Goal: Transaction & Acquisition: Purchase product/service

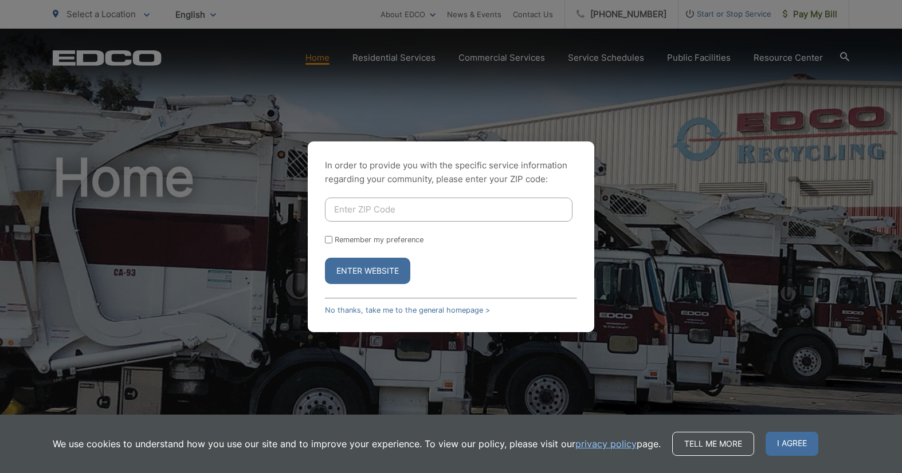
click at [477, 267] on div "Enter Website" at bounding box center [451, 271] width 252 height 26
click at [736, 236] on div "In order to provide you with the specific service information regarding your co…" at bounding box center [451, 236] width 902 height 473
click at [367, 206] on input "Enter ZIP Code" at bounding box center [449, 210] width 248 height 24
click at [395, 221] on input "Enter ZIP Code" at bounding box center [449, 210] width 248 height 24
type input "92021"
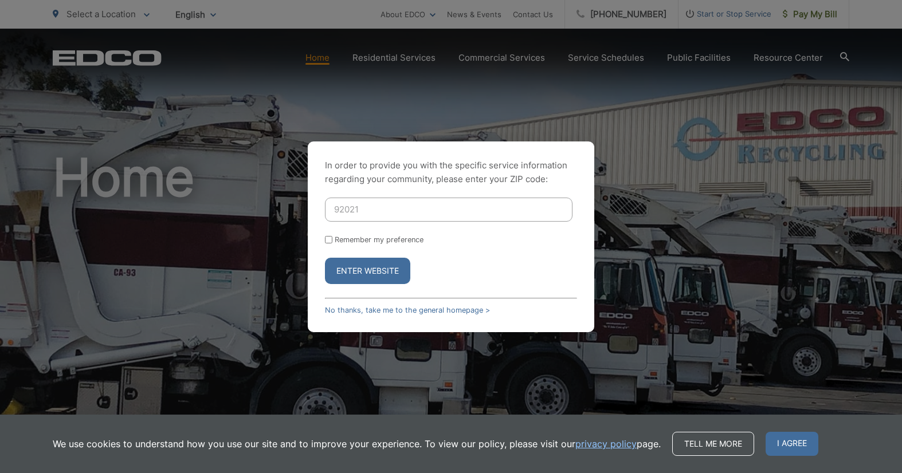
click at [325, 258] on button "Enter Website" at bounding box center [367, 271] width 85 height 26
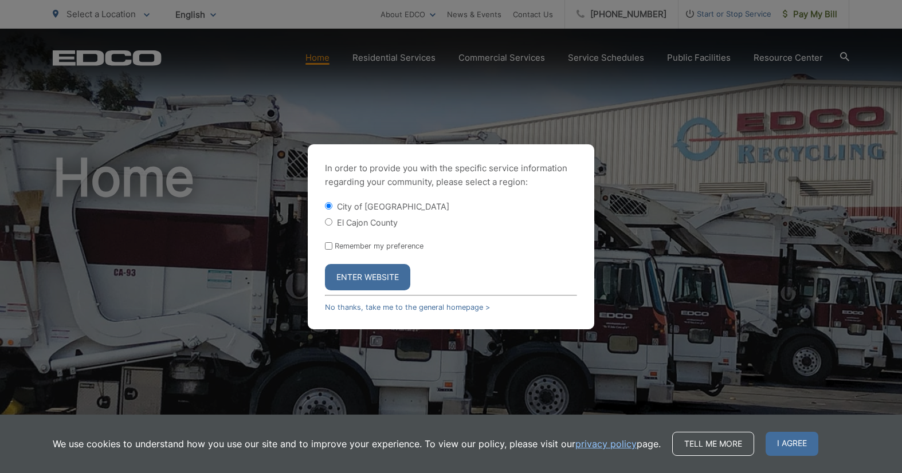
click at [441, 230] on form "City of El Cajon El Cajon County Remember my preference Enter Website" at bounding box center [451, 246] width 252 height 90
click at [329, 223] on input "El Cajon County" at bounding box center [328, 221] width 7 height 7
radio input "true"
click at [378, 280] on button "Enter Website" at bounding box center [367, 277] width 85 height 26
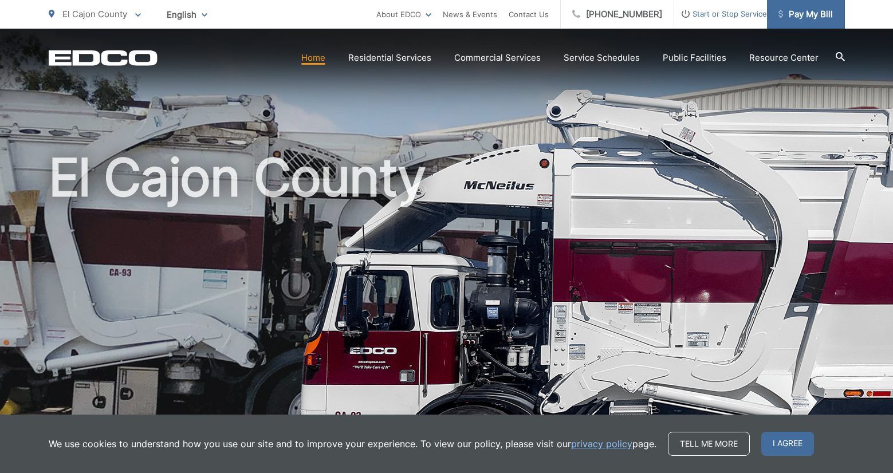
click at [811, 19] on span "Pay My Bill" at bounding box center [806, 14] width 54 height 14
click at [801, 437] on span "I agree" at bounding box center [787, 444] width 53 height 24
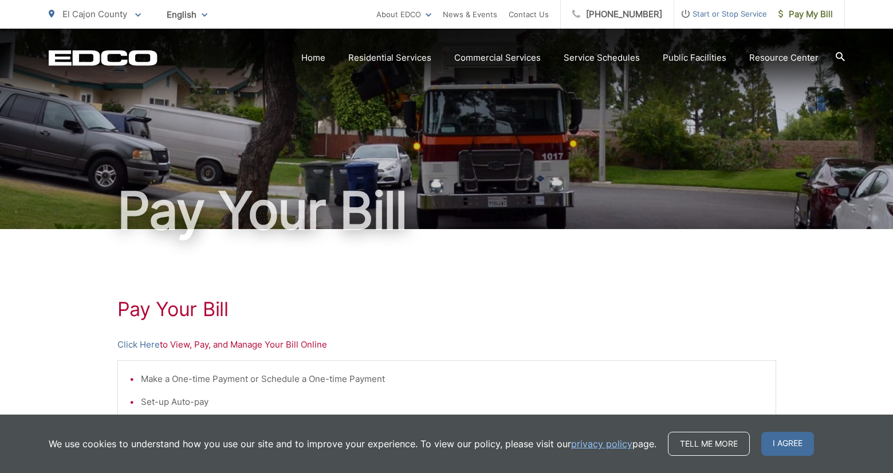
scroll to position [172, 0]
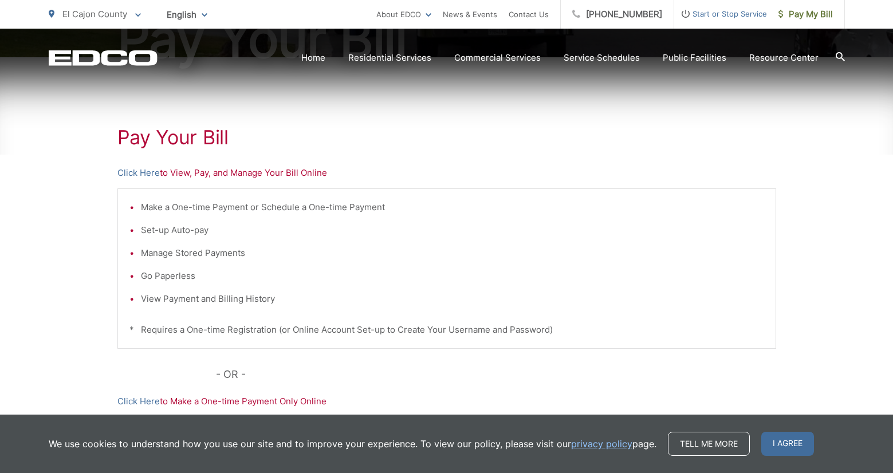
click at [242, 174] on p "Click Here to View, Pay, and Manage Your Bill Online" at bounding box center [446, 173] width 659 height 14
click at [257, 174] on p "Click Here to View, Pay, and Manage Your Bill Online" at bounding box center [446, 173] width 659 height 14
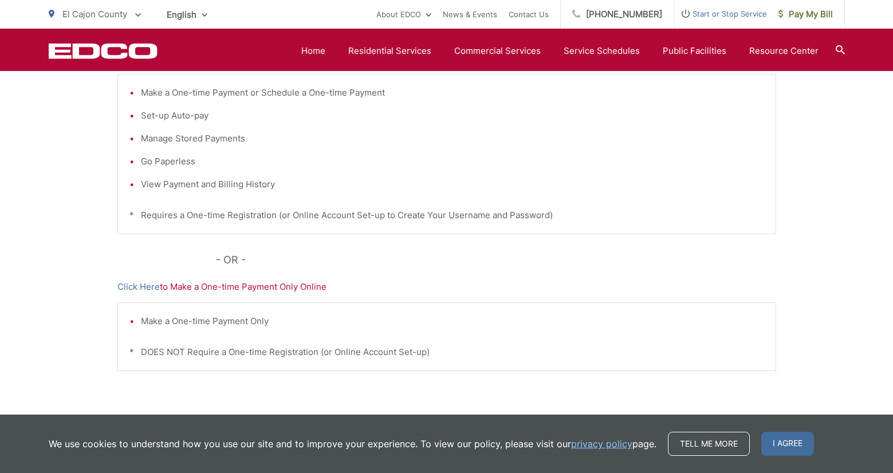
scroll to position [341, 0]
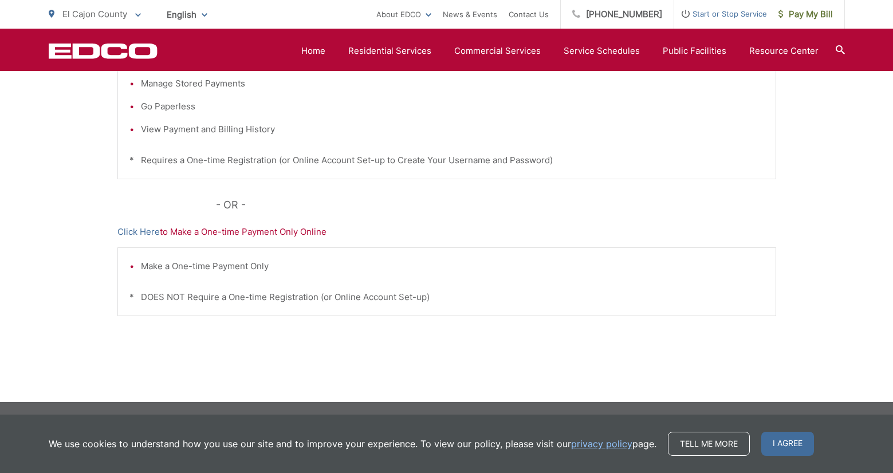
click at [512, 288] on div "Make a One-time Payment Only * DOES NOT Require a One-time Registration (or Onl…" at bounding box center [446, 282] width 659 height 69
click at [531, 257] on div "Make a One-time Payment Only * DOES NOT Require a One-time Registration (or Onl…" at bounding box center [446, 282] width 659 height 69
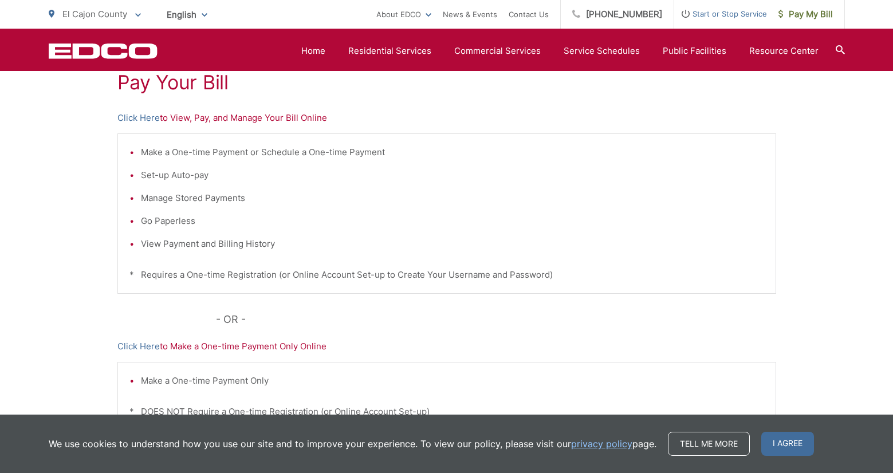
scroll to position [112, 0]
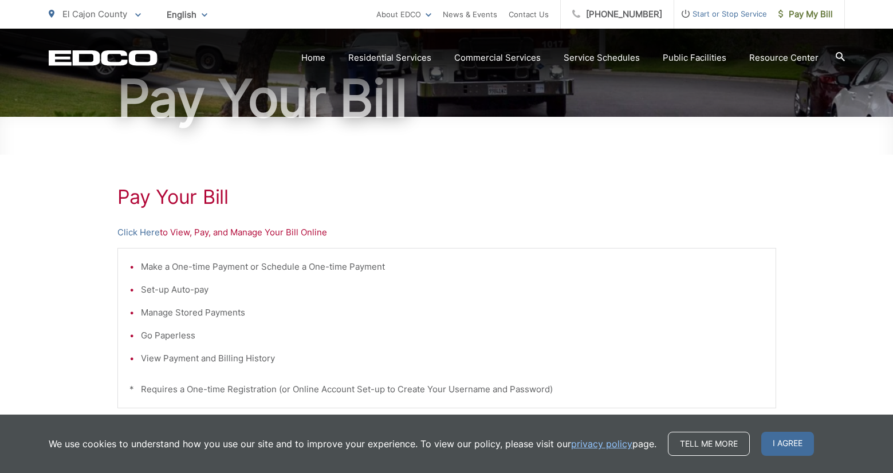
click at [309, 231] on p "Click Here to View, Pay, and Manage Your Bill Online" at bounding box center [446, 233] width 659 height 14
click at [309, 232] on p "Click Here to View, Pay, and Manage Your Bill Online" at bounding box center [446, 233] width 659 height 14
click at [308, 232] on p "Click Here to View, Pay, and Manage Your Bill Online" at bounding box center [446, 233] width 659 height 14
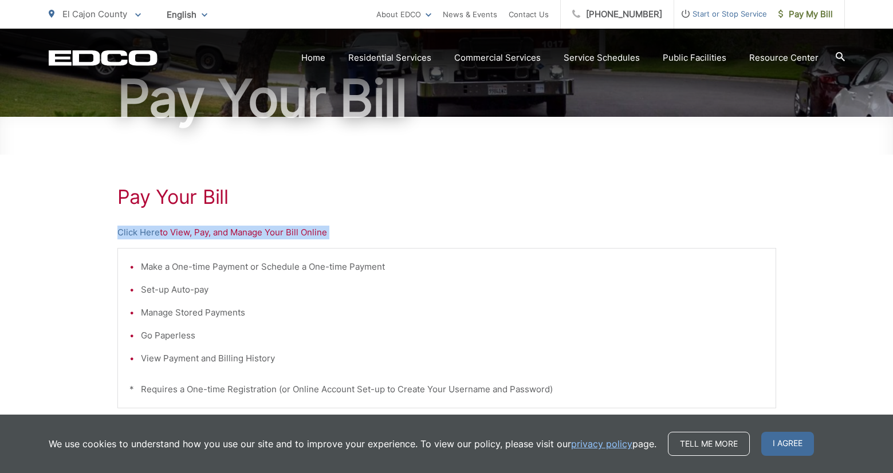
click at [308, 232] on p "Click Here to View, Pay, and Manage Your Bill Online" at bounding box center [446, 233] width 659 height 14
click at [450, 226] on p "Click Here to View, Pay, and Manage Your Bill Online" at bounding box center [446, 233] width 659 height 14
click at [474, 238] on p "Click Here to View, Pay, and Manage Your Bill Online" at bounding box center [446, 233] width 659 height 14
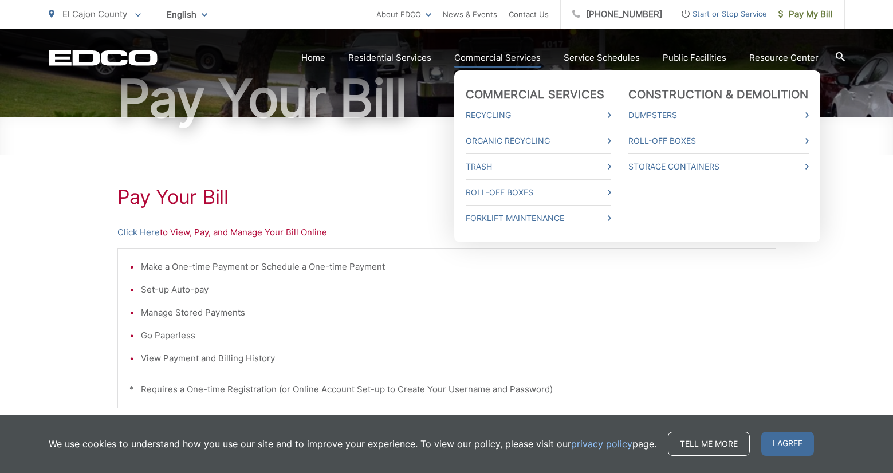
click at [519, 60] on link "Commercial Services" at bounding box center [497, 58] width 87 height 14
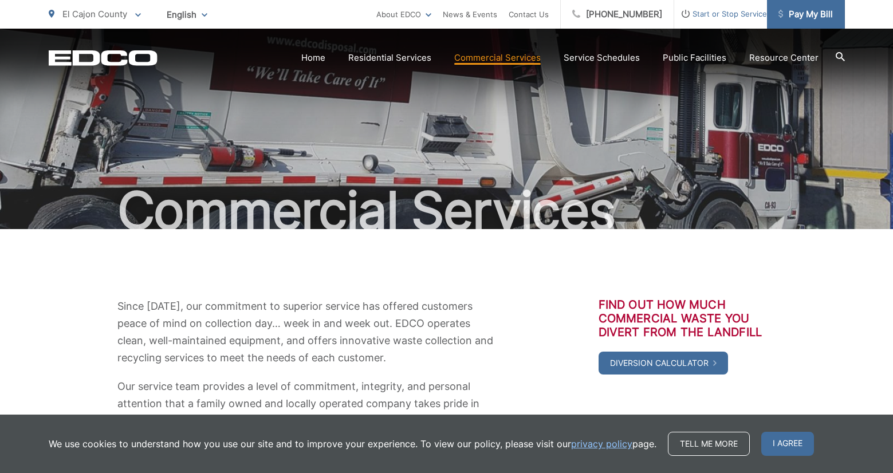
click at [814, 18] on span "Pay My Bill" at bounding box center [806, 14] width 54 height 14
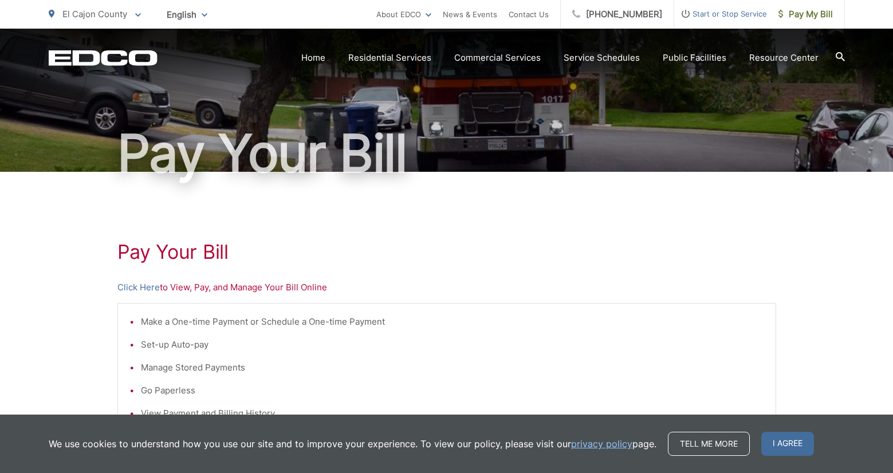
scroll to position [115, 0]
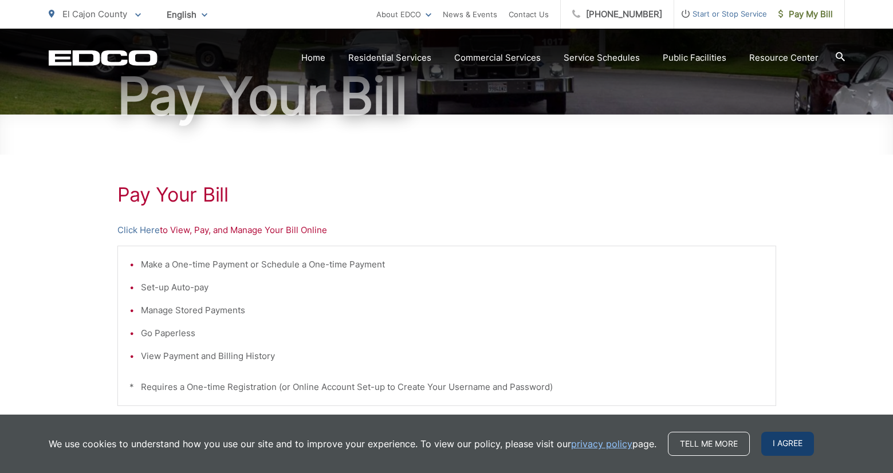
click at [774, 448] on span "I agree" at bounding box center [787, 444] width 53 height 24
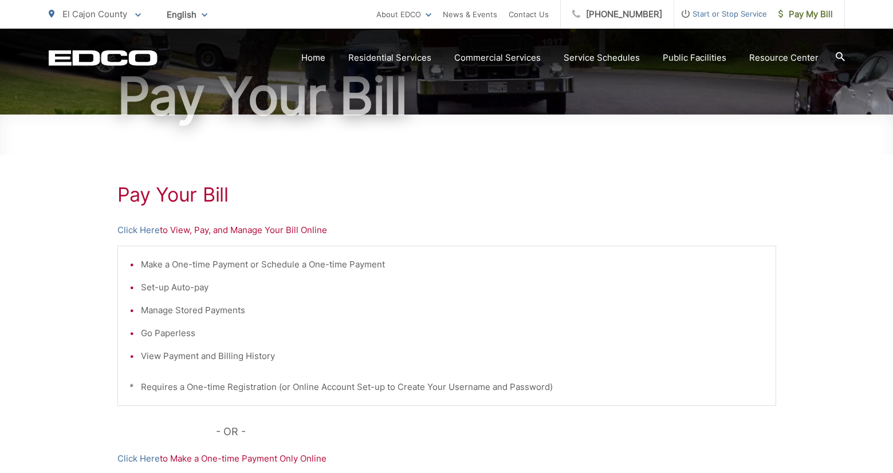
click at [695, 333] on li "Go Paperless" at bounding box center [452, 334] width 623 height 14
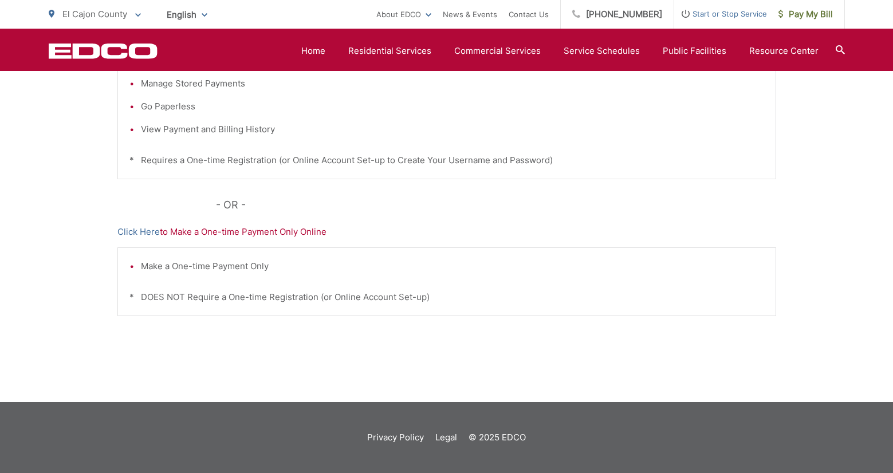
click at [283, 234] on p "Click Here to Make a One-time Payment Only Online" at bounding box center [446, 232] width 659 height 14
click at [315, 261] on li "Make a One-time Payment Only" at bounding box center [452, 267] width 623 height 14
click at [357, 261] on li "Make a One-time Payment Only" at bounding box center [452, 267] width 623 height 14
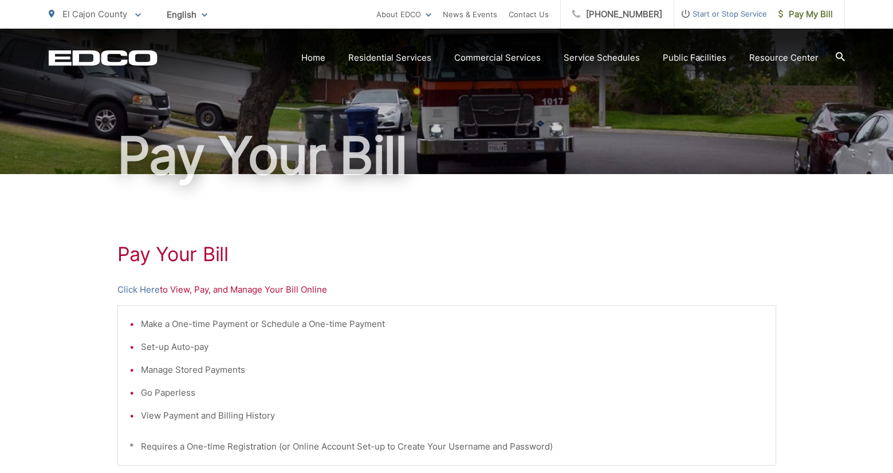
scroll to position [0, 0]
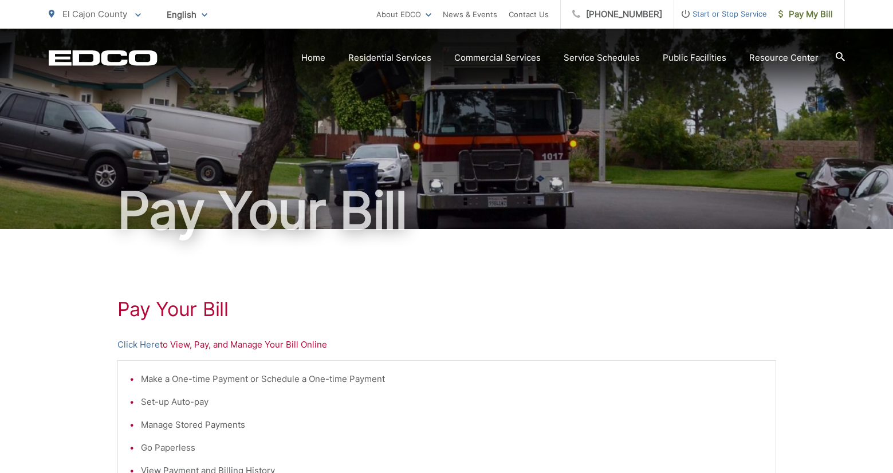
drag, startPoint x: 595, startPoint y: 354, endPoint x: 594, endPoint y: 343, distance: 10.5
